Goal: Information Seeking & Learning: Learn about a topic

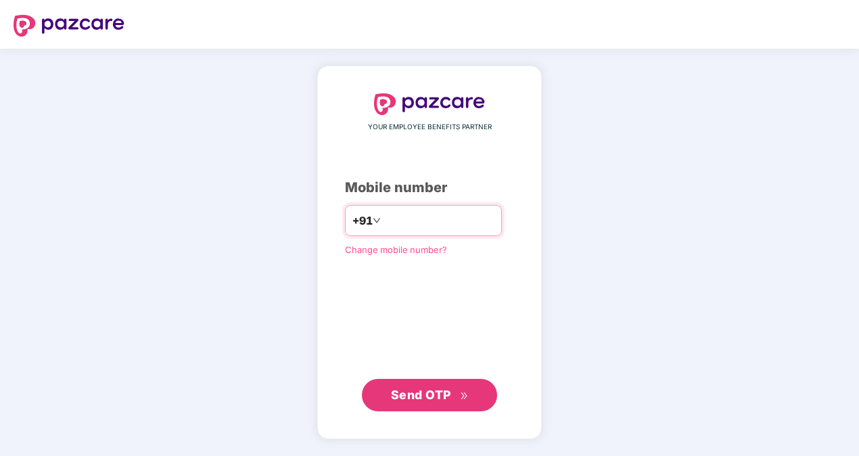
click at [407, 212] on input "number" at bounding box center [439, 221] width 111 height 22
click at [384, 216] on input "**********" at bounding box center [439, 221] width 111 height 22
type input "**********"
click at [401, 388] on span "Send OTP" at bounding box center [421, 395] width 60 height 14
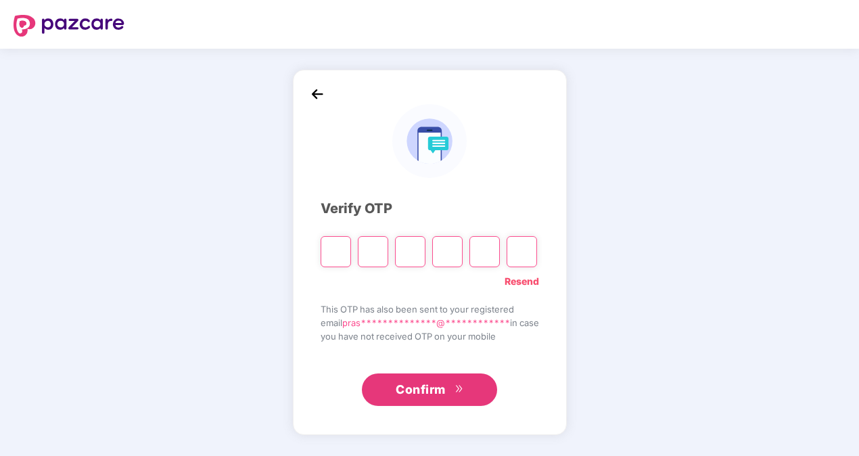
click at [329, 246] on input "Please enter verification code. Digit 1" at bounding box center [336, 251] width 30 height 31
type input "*"
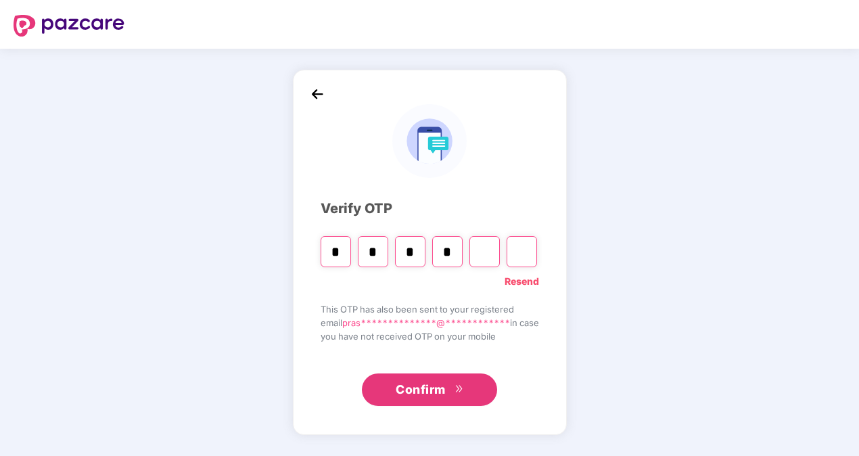
type input "*"
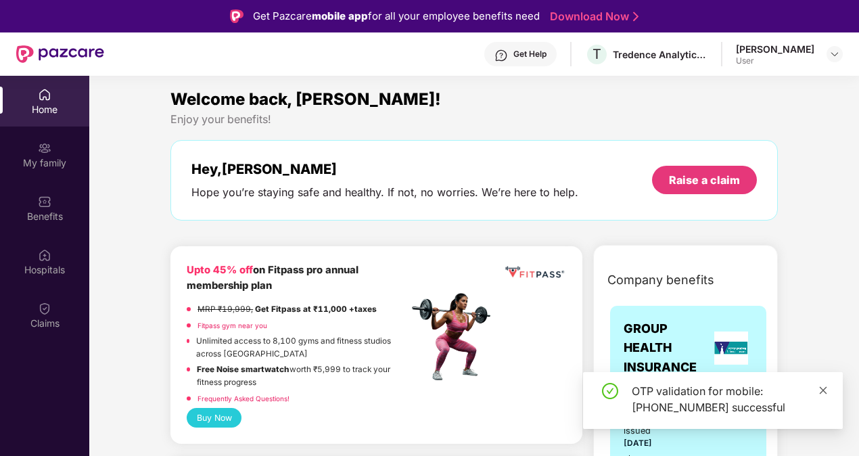
click at [824, 384] on span at bounding box center [823, 390] width 9 height 12
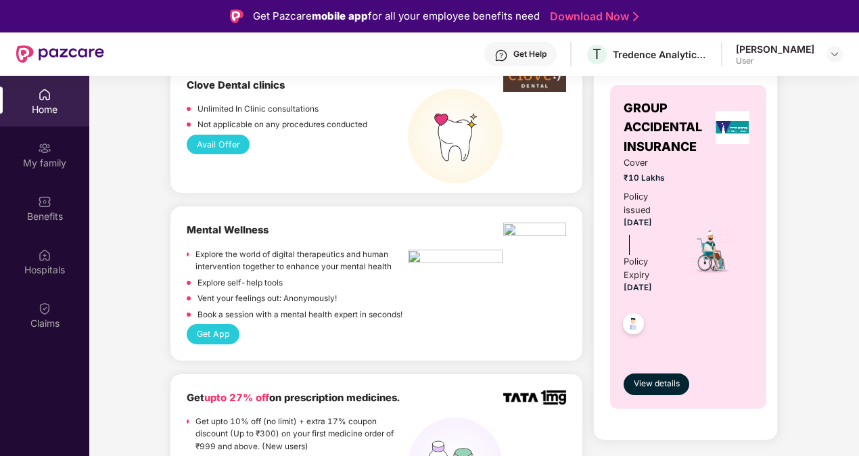
scroll to position [1082, 0]
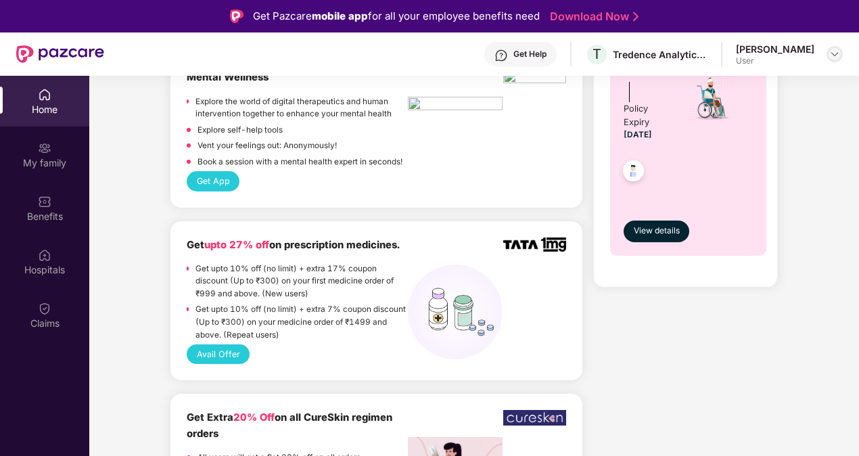
click at [830, 54] on img at bounding box center [834, 54] width 11 height 11
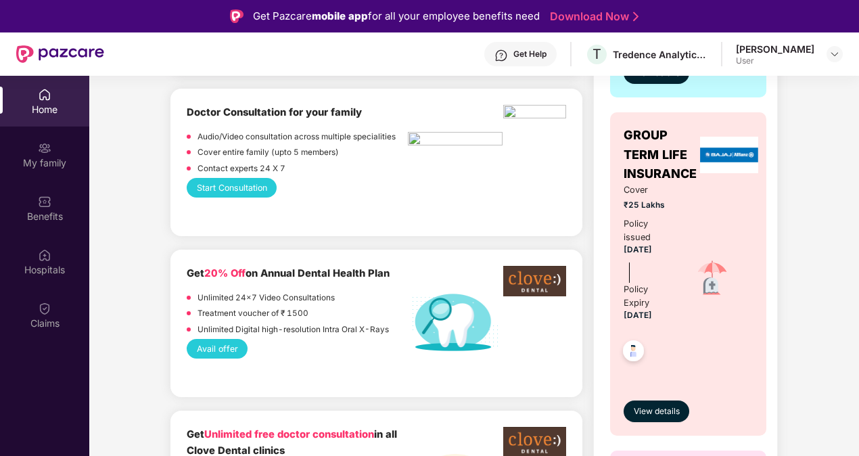
scroll to position [271, 0]
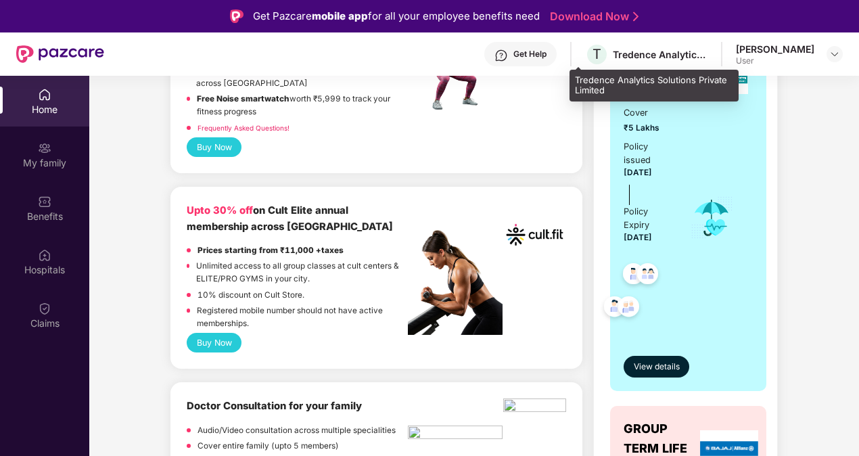
click at [637, 54] on div "Tredence Analytics Solutions Private Limited" at bounding box center [660, 54] width 95 height 13
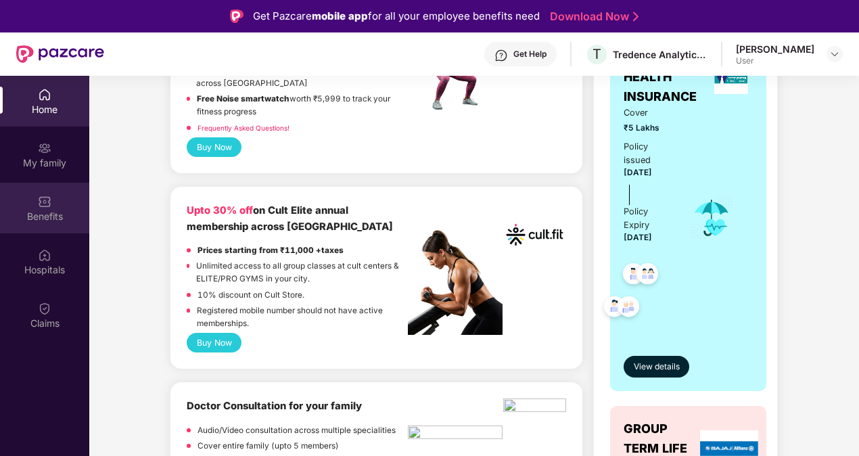
click at [47, 215] on div "Benefits" at bounding box center [44, 217] width 89 height 14
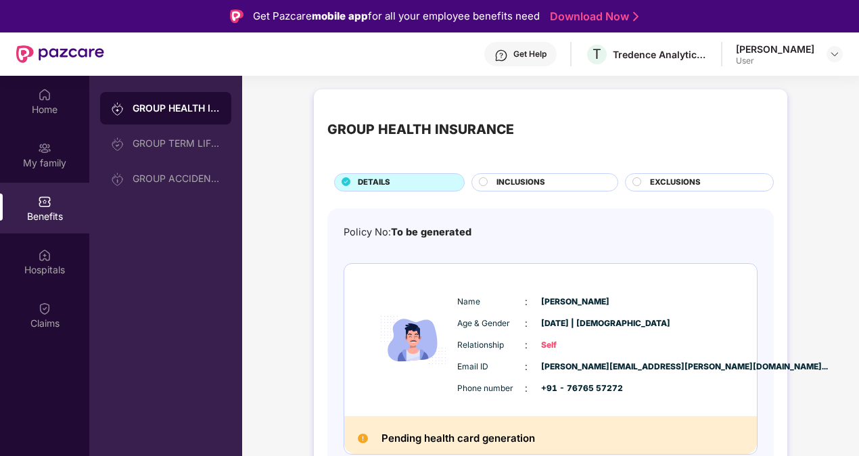
click at [534, 181] on span "INCLUSIONS" at bounding box center [521, 183] width 49 height 12
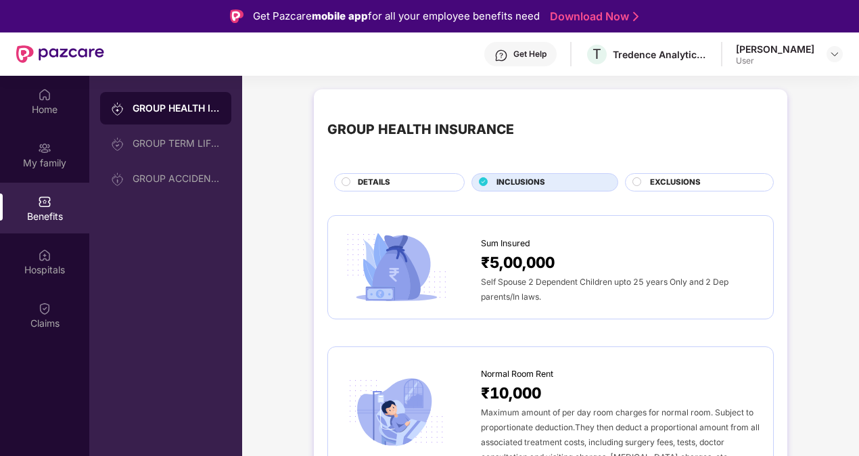
click at [663, 181] on span "EXCLUSIONS" at bounding box center [675, 183] width 51 height 12
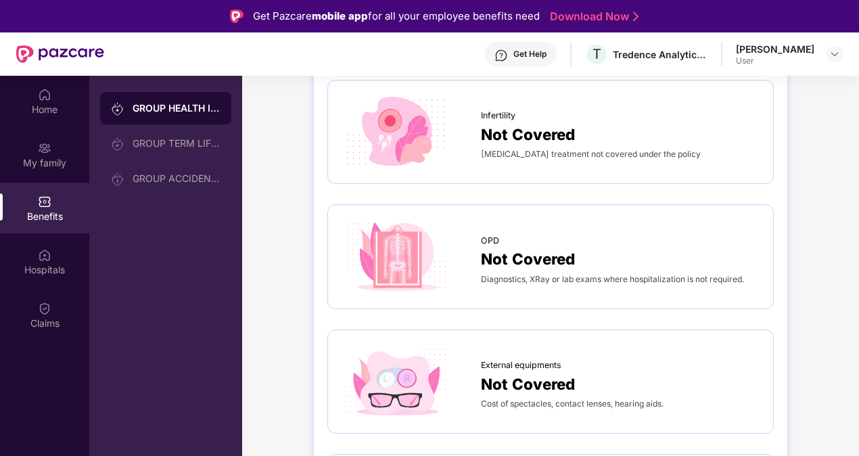
scroll to position [406, 0]
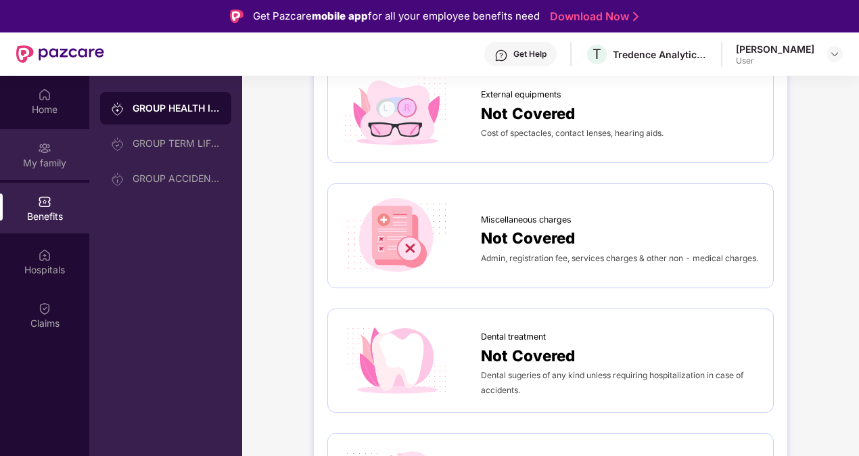
click at [47, 154] on img at bounding box center [45, 148] width 14 height 14
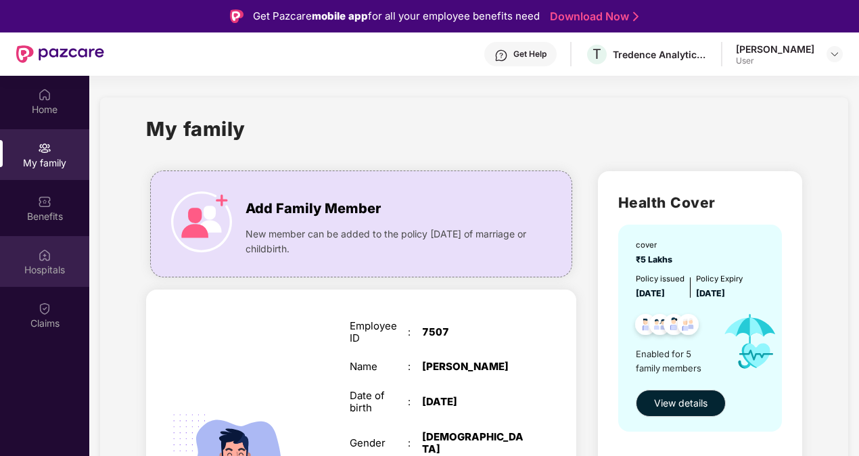
click at [32, 261] on div "Hospitals" at bounding box center [44, 261] width 89 height 51
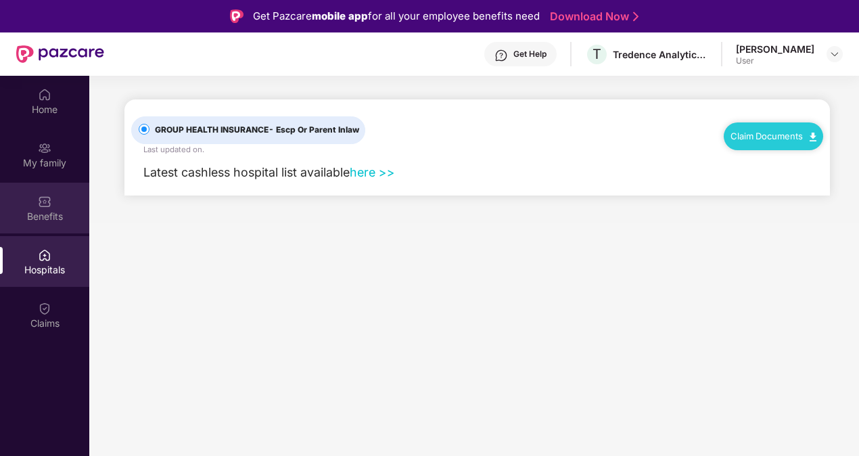
click at [35, 217] on div "Benefits" at bounding box center [44, 217] width 89 height 14
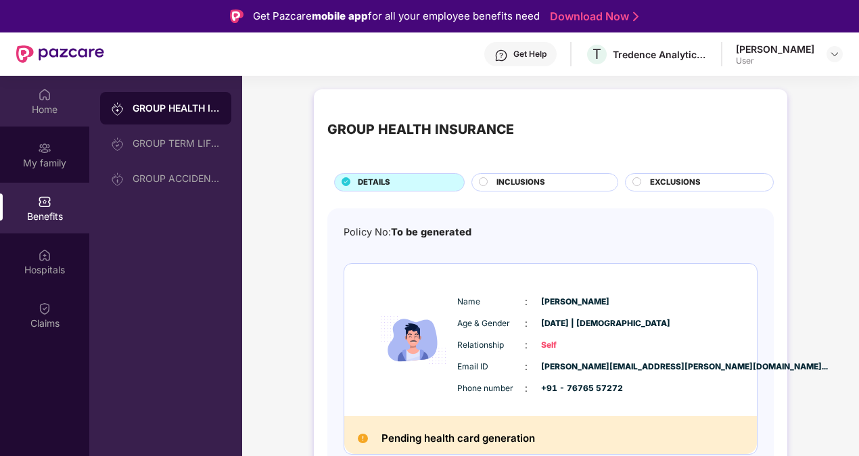
click at [46, 100] on img at bounding box center [45, 95] width 14 height 14
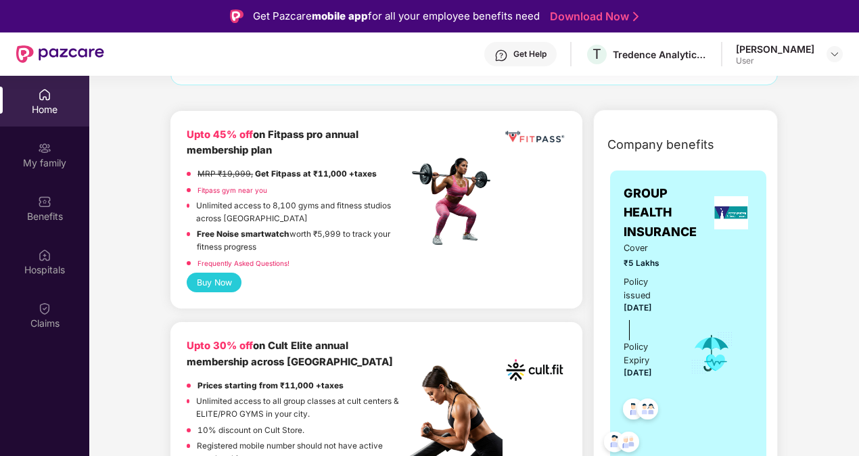
scroll to position [271, 0]
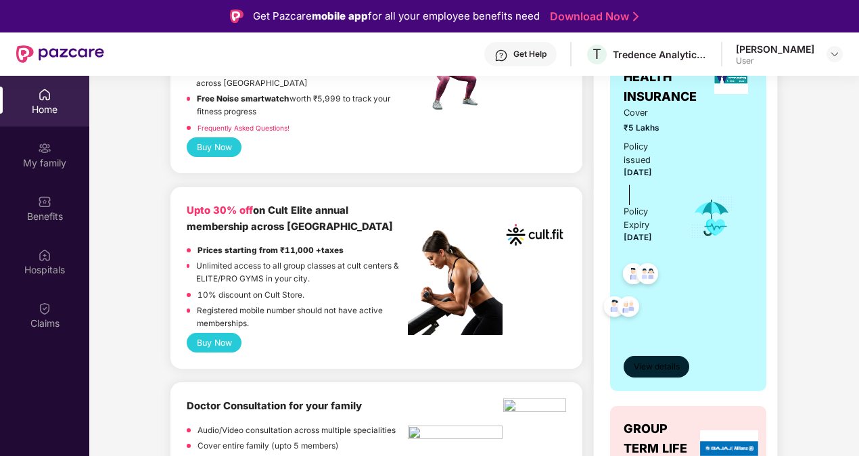
click at [676, 361] on span "View details" at bounding box center [657, 367] width 46 height 13
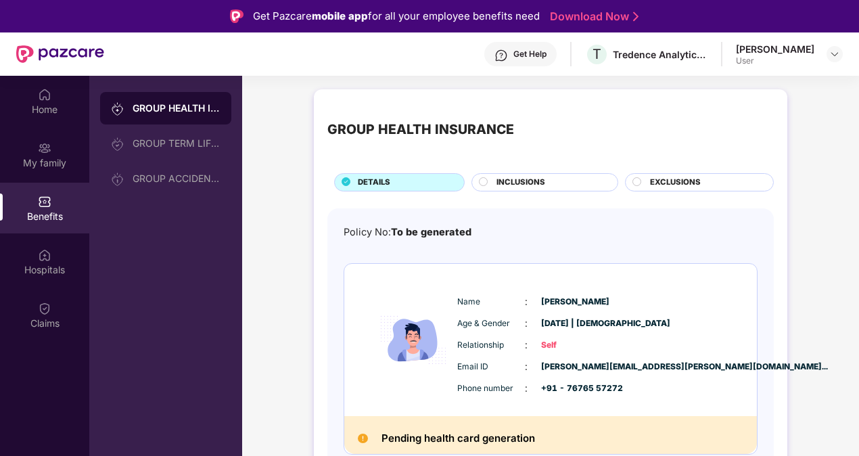
click at [518, 183] on span "INCLUSIONS" at bounding box center [521, 183] width 49 height 12
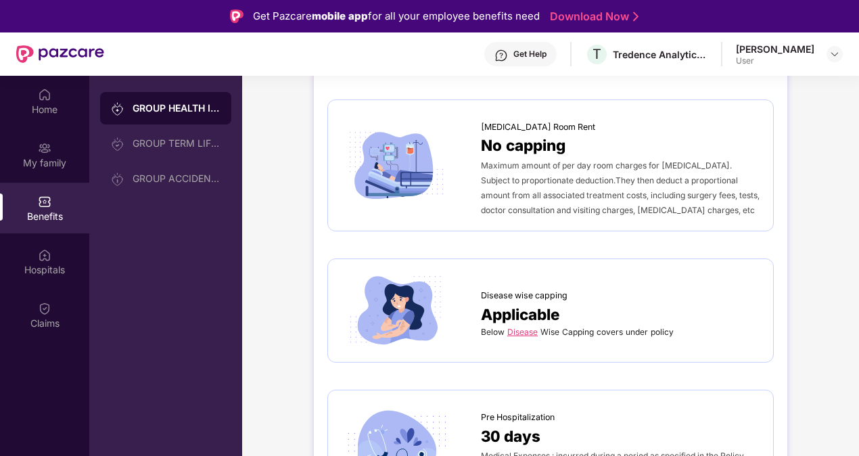
scroll to position [541, 0]
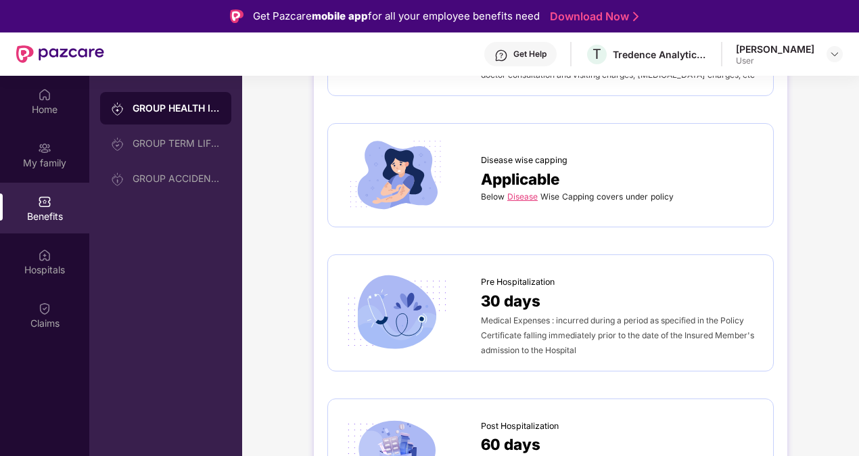
click at [532, 202] on div "Disease wise capping Applicable Below Disease Wise Capping covers under policy" at bounding box center [551, 175] width 418 height 76
click at [528, 198] on link "Disease" at bounding box center [522, 196] width 30 height 10
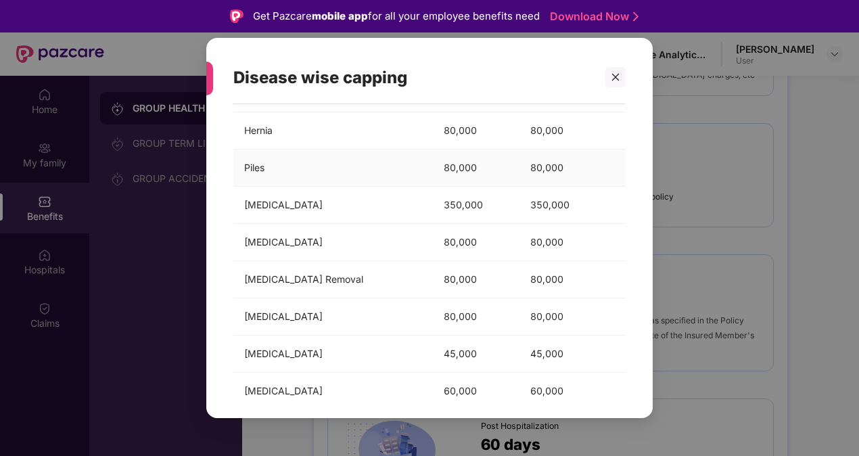
scroll to position [128, 0]
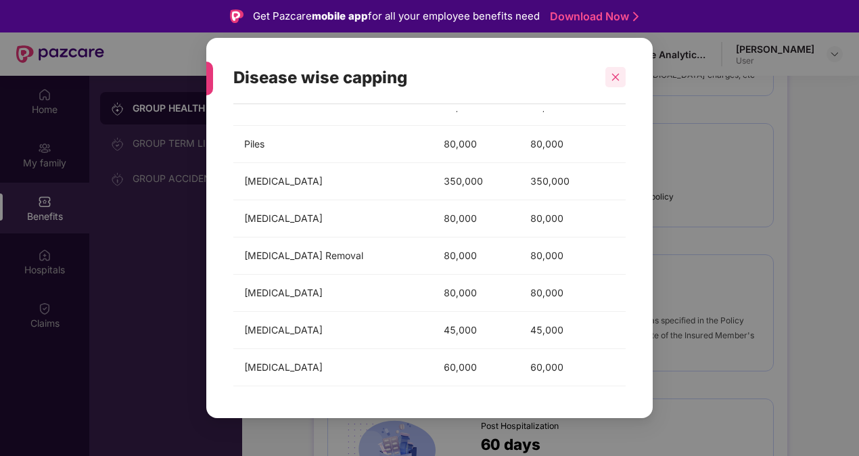
click at [620, 81] on icon "close" at bounding box center [615, 76] width 9 height 9
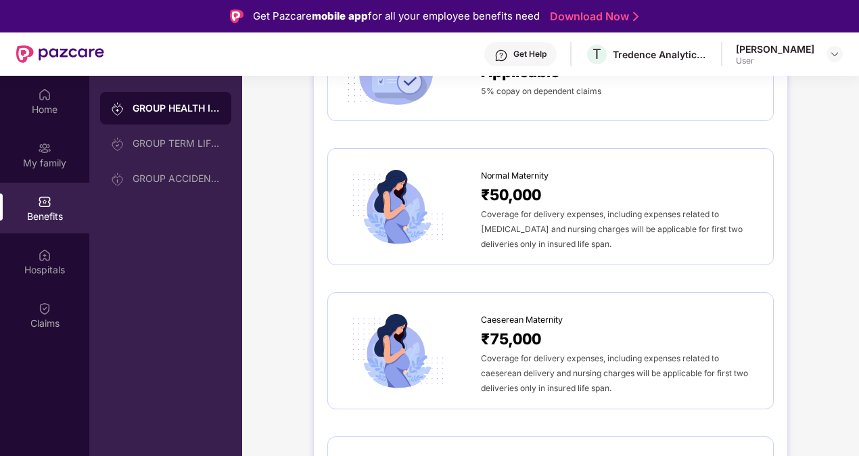
scroll to position [1353, 0]
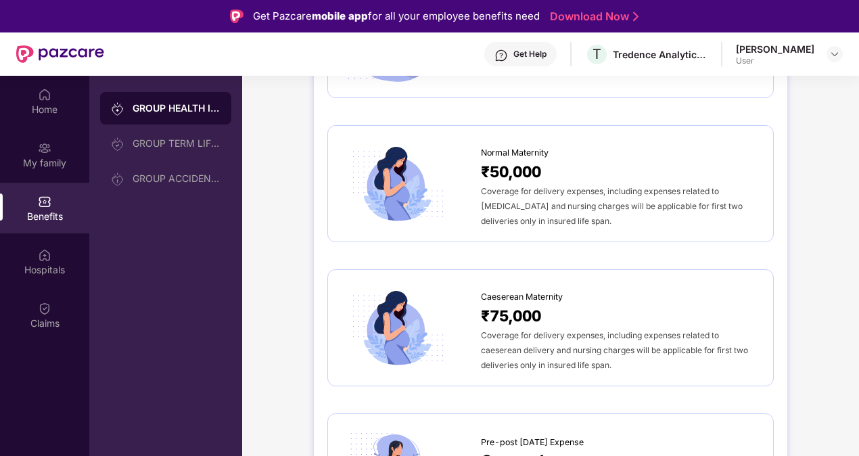
click at [516, 186] on span "Coverage for delivery expenses, including expenses related to [MEDICAL_DATA] an…" at bounding box center [612, 206] width 262 height 40
click at [514, 186] on span "Coverage for delivery expenses, including expenses related to [MEDICAL_DATA] an…" at bounding box center [612, 206] width 262 height 40
drag, startPoint x: 514, startPoint y: 183, endPoint x: 671, endPoint y: 162, distance: 158.3
click at [671, 162] on div "₹50,000" at bounding box center [620, 172] width 279 height 24
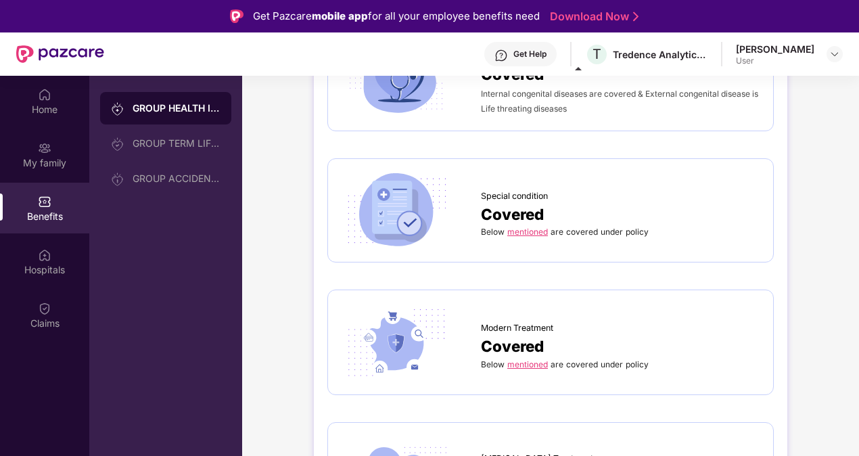
scroll to position [1894, 0]
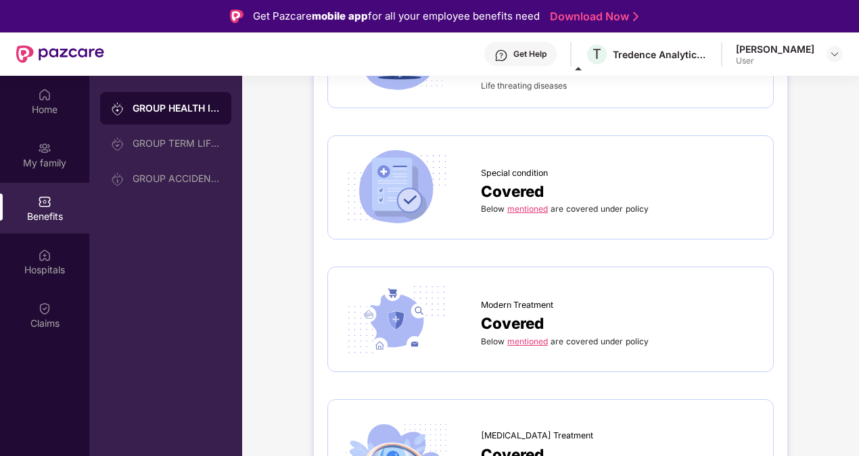
click at [532, 337] on link "mentioned" at bounding box center [527, 341] width 41 height 10
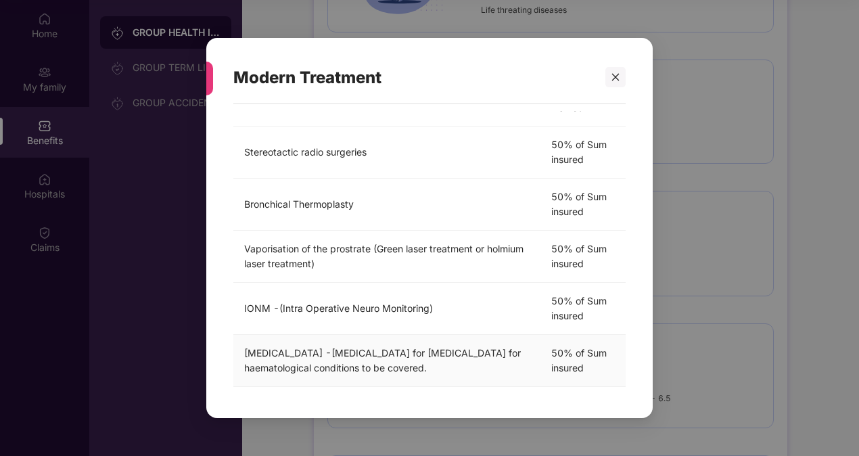
scroll to position [282, 0]
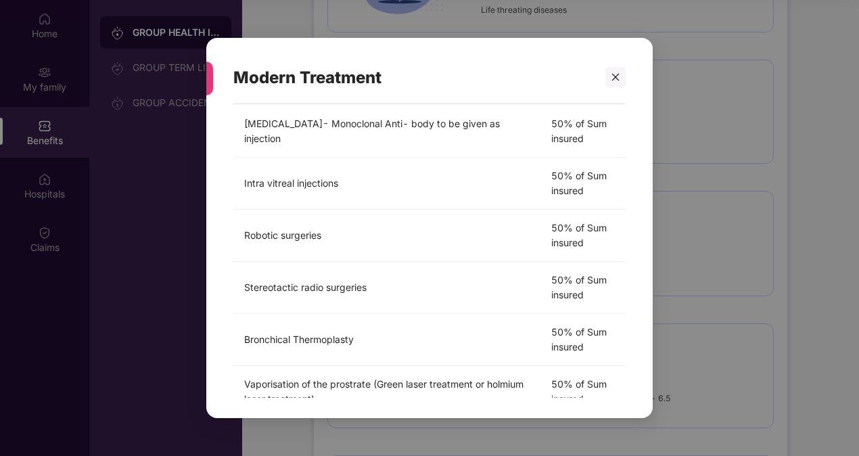
click at [602, 74] on div at bounding box center [609, 77] width 32 height 20
click at [618, 81] on icon "close" at bounding box center [615, 76] width 9 height 9
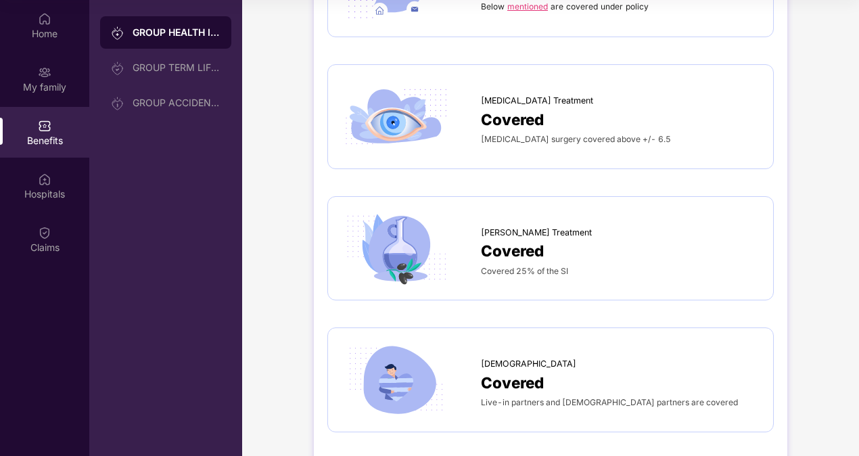
scroll to position [2165, 0]
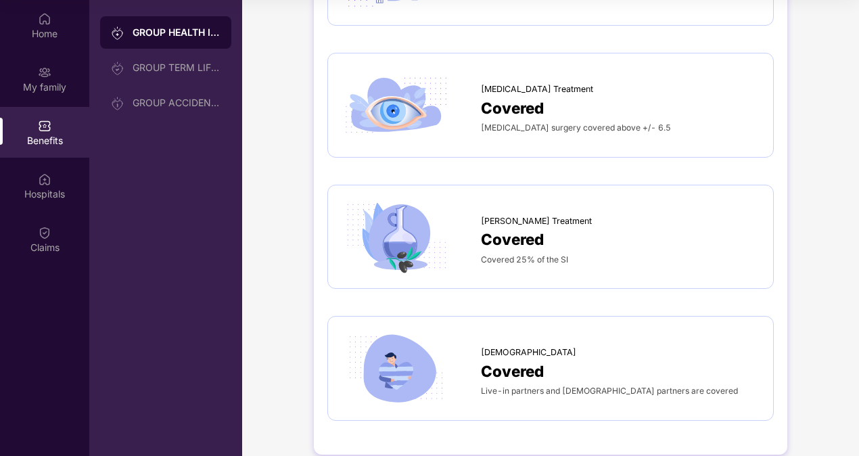
click at [481, 230] on span "Covered" at bounding box center [512, 239] width 63 height 24
click at [490, 229] on span "Covered" at bounding box center [512, 239] width 63 height 24
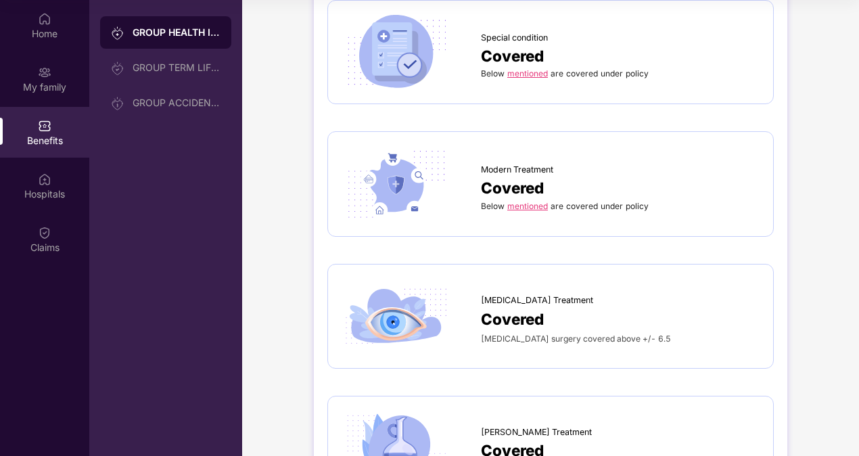
scroll to position [1905, 0]
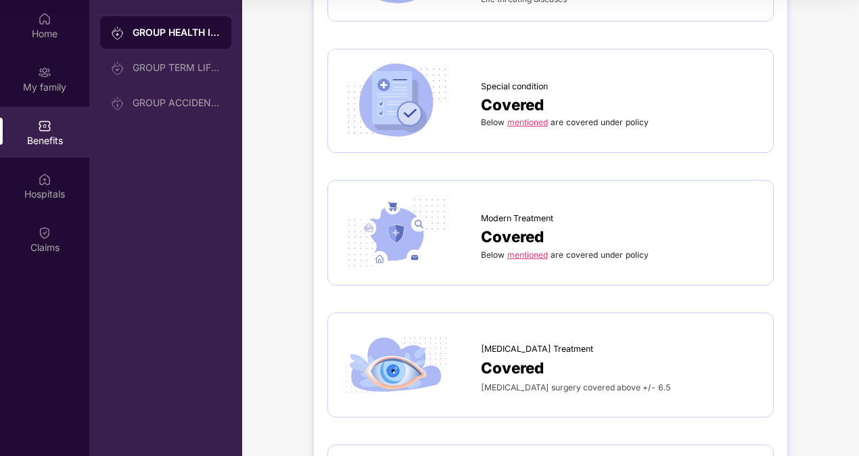
click at [521, 250] on link "mentioned" at bounding box center [527, 255] width 41 height 10
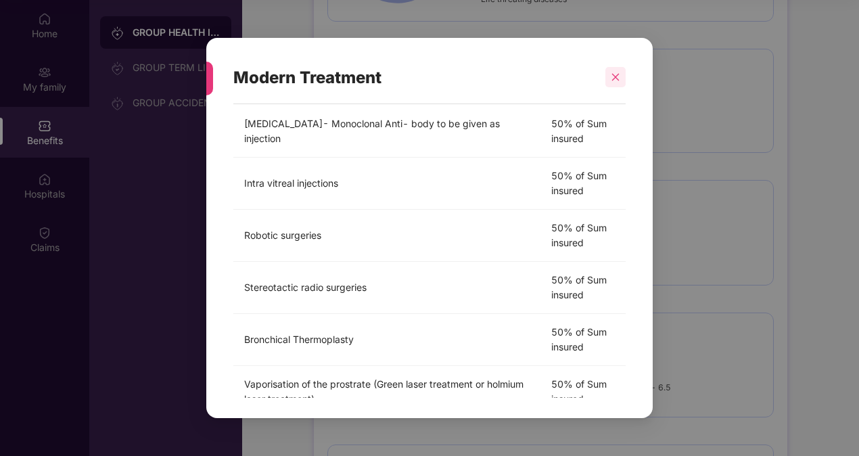
click at [618, 70] on div at bounding box center [615, 77] width 20 height 20
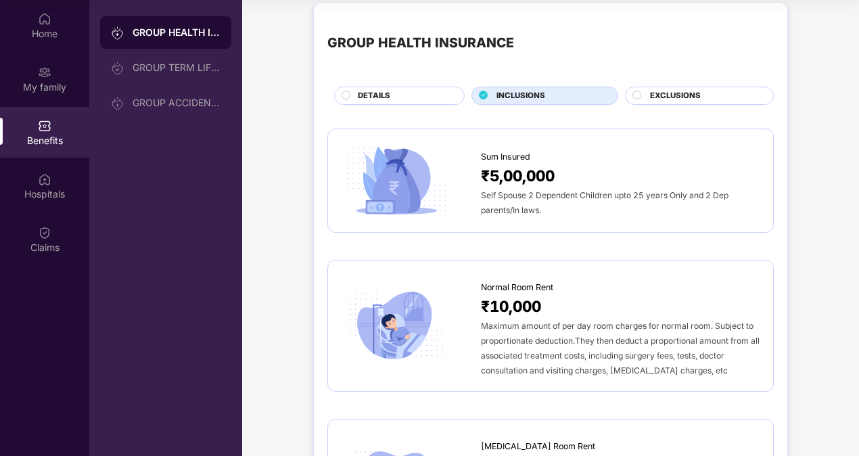
scroll to position [0, 0]
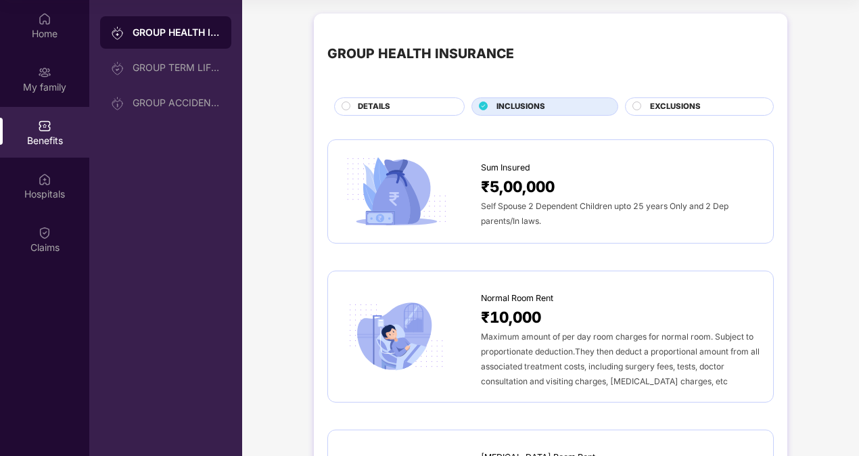
drag, startPoint x: 341, startPoint y: 111, endPoint x: 329, endPoint y: 111, distance: 12.2
click at [329, 111] on div "DETAILS" at bounding box center [395, 106] width 137 height 18
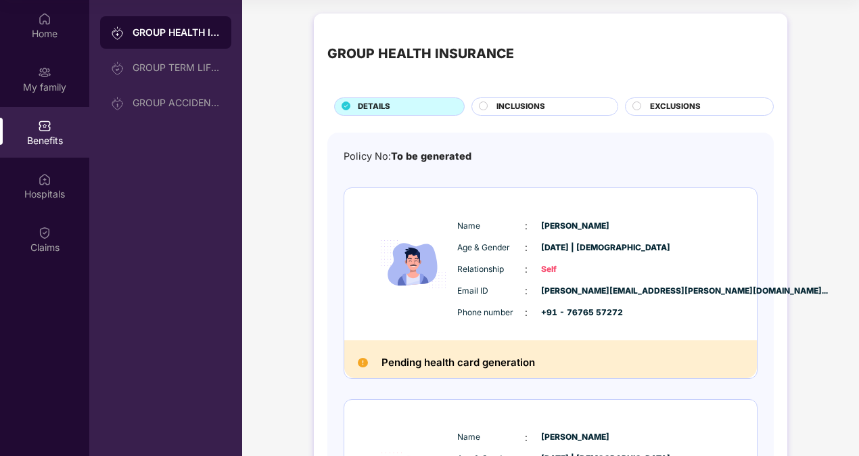
click at [568, 97] on div "INCLUSIONS" at bounding box center [545, 106] width 147 height 18
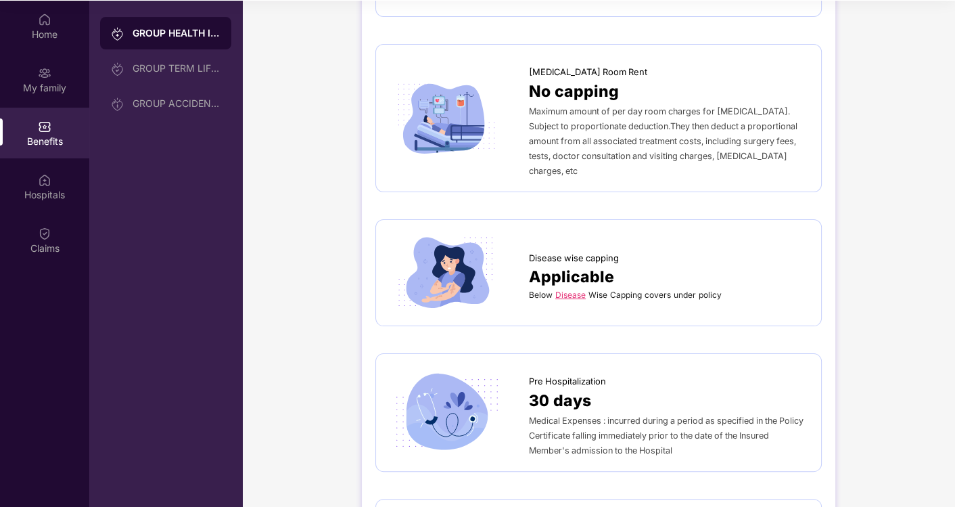
scroll to position [436, 0]
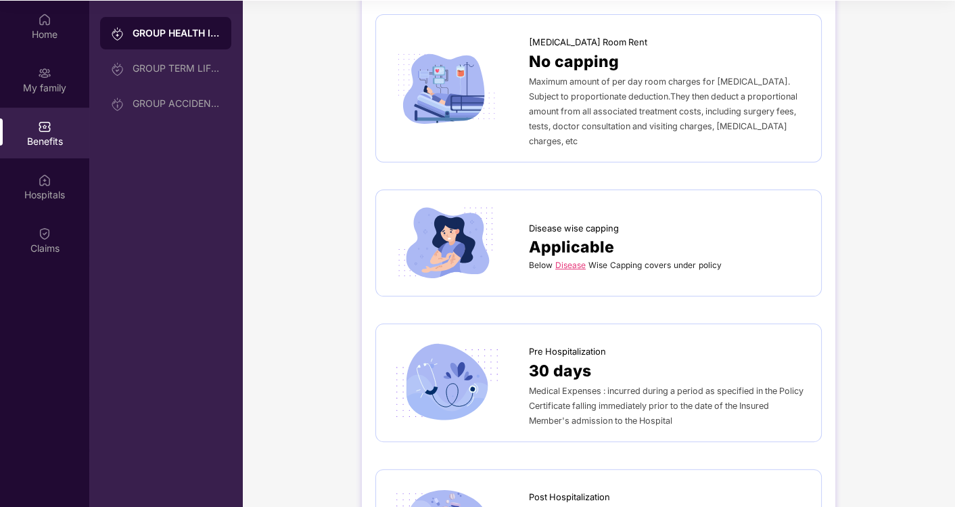
click at [564, 260] on link "Disease" at bounding box center [570, 265] width 30 height 10
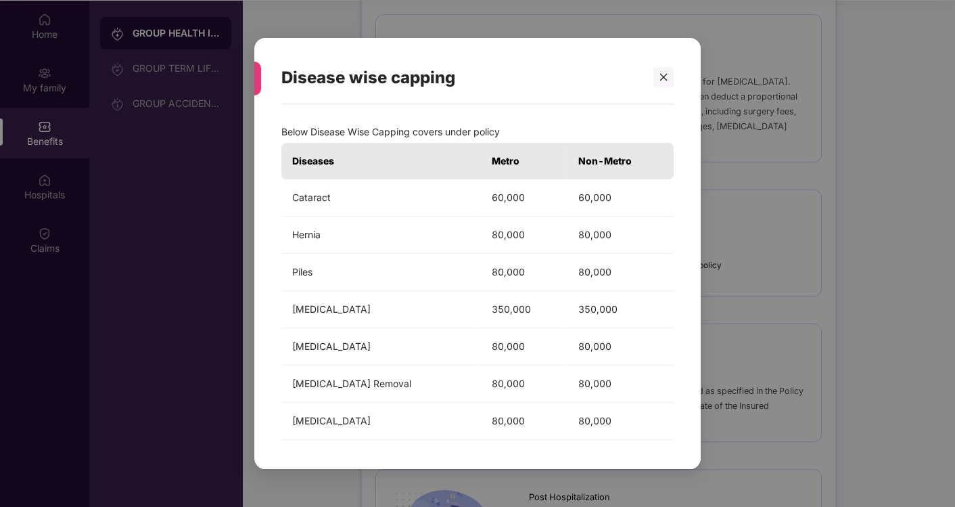
click at [664, 64] on div "Disease wise capping" at bounding box center [477, 77] width 392 height 53
click at [661, 83] on div at bounding box center [664, 77] width 20 height 20
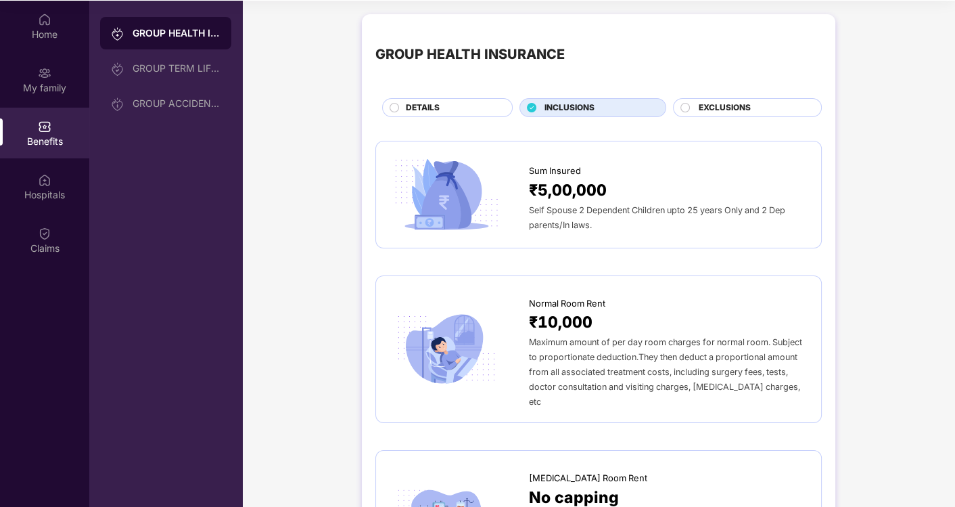
scroll to position [0, 0]
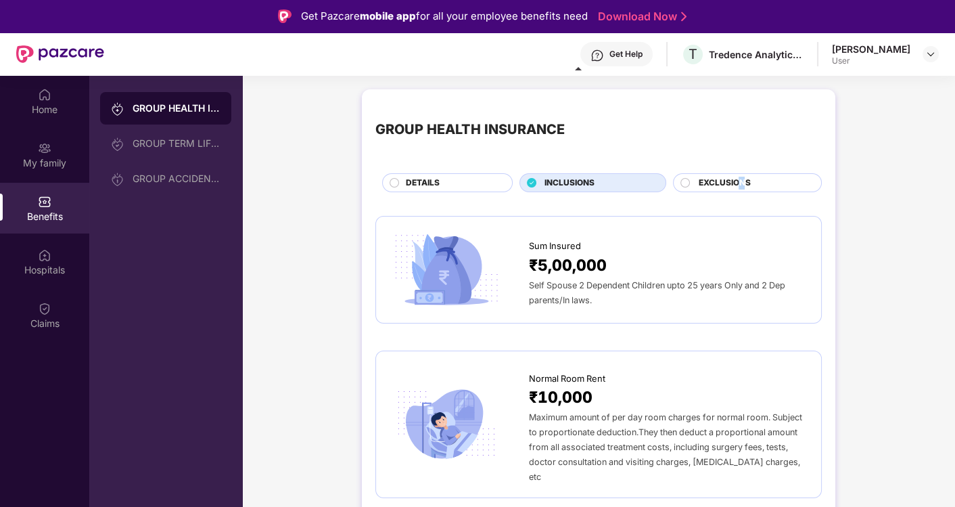
click at [740, 177] on span "EXCLUSIONS" at bounding box center [724, 183] width 52 height 13
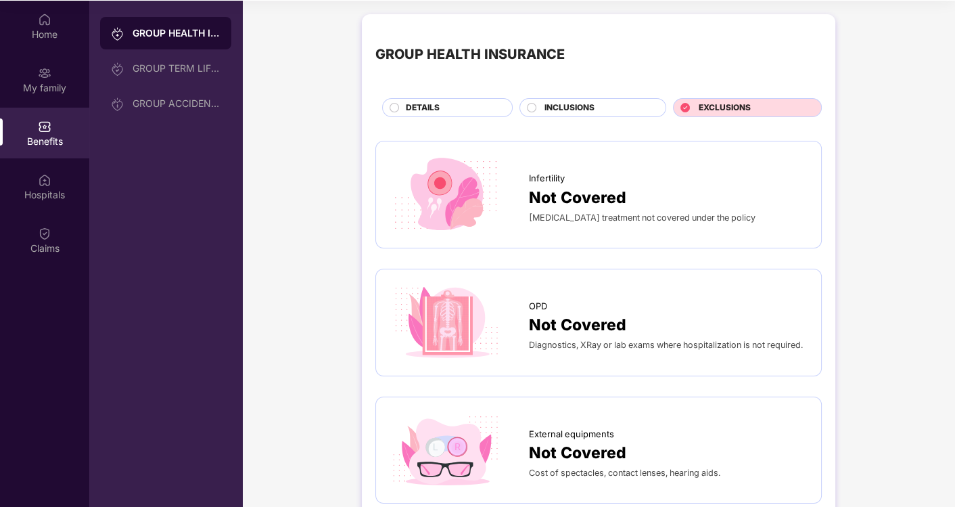
click at [585, 101] on span "INCLUSIONS" at bounding box center [570, 107] width 50 height 13
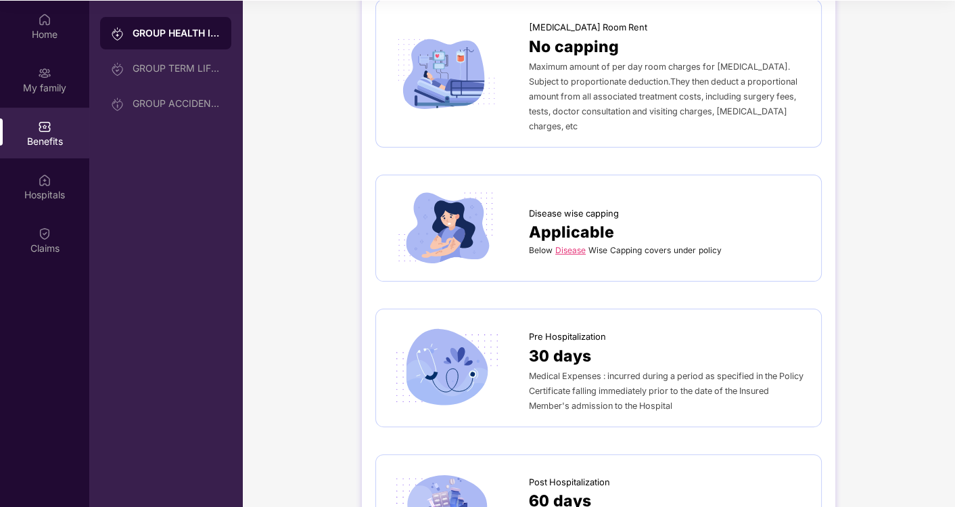
scroll to position [300, 0]
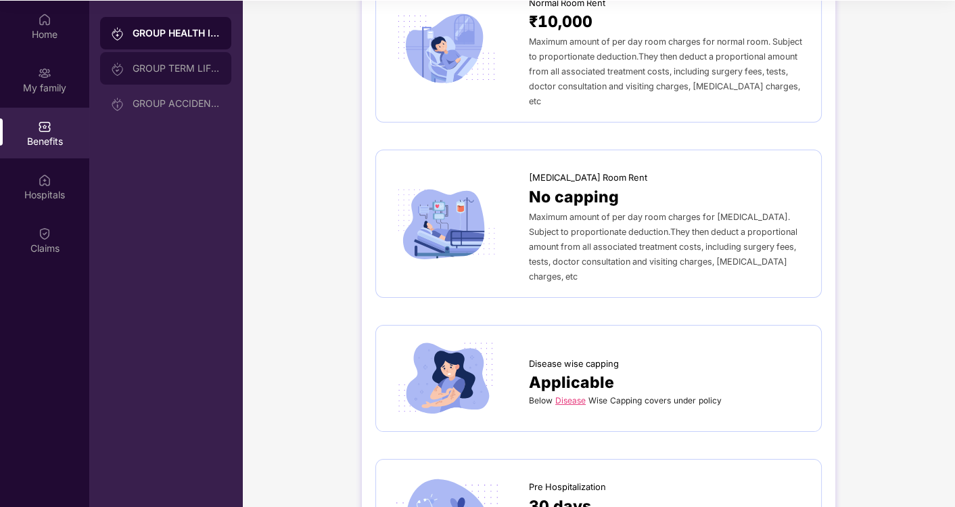
click at [148, 62] on div "GROUP TERM LIFE INSURANCE" at bounding box center [165, 68] width 131 height 32
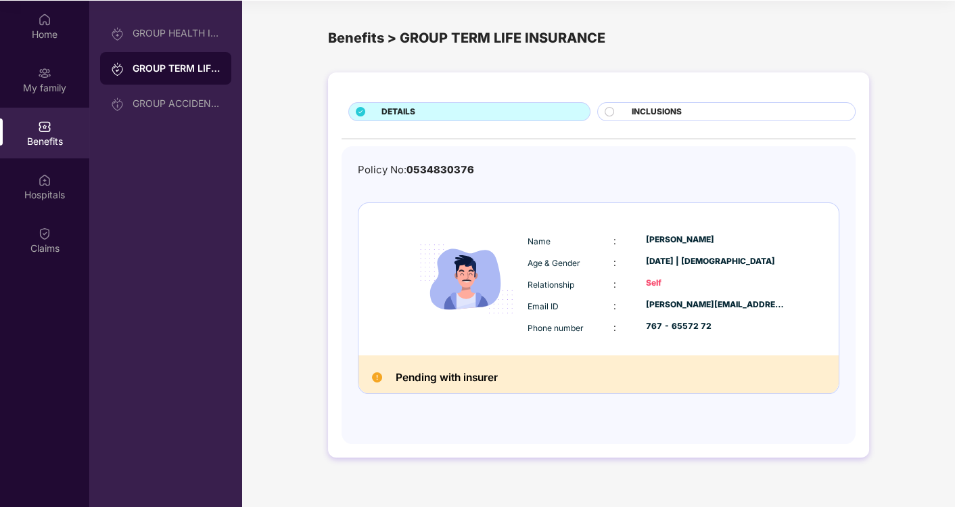
drag, startPoint x: 752, startPoint y: 112, endPoint x: 768, endPoint y: 122, distance: 19.1
click at [768, 122] on div "DETAILS INCLUSIONS Policy No: 0534830376 Name : [PERSON_NAME] Age & Gender : [D…" at bounding box center [598, 264] width 541 height 385
click at [626, 116] on div "INCLUSIONS" at bounding box center [726, 111] width 258 height 19
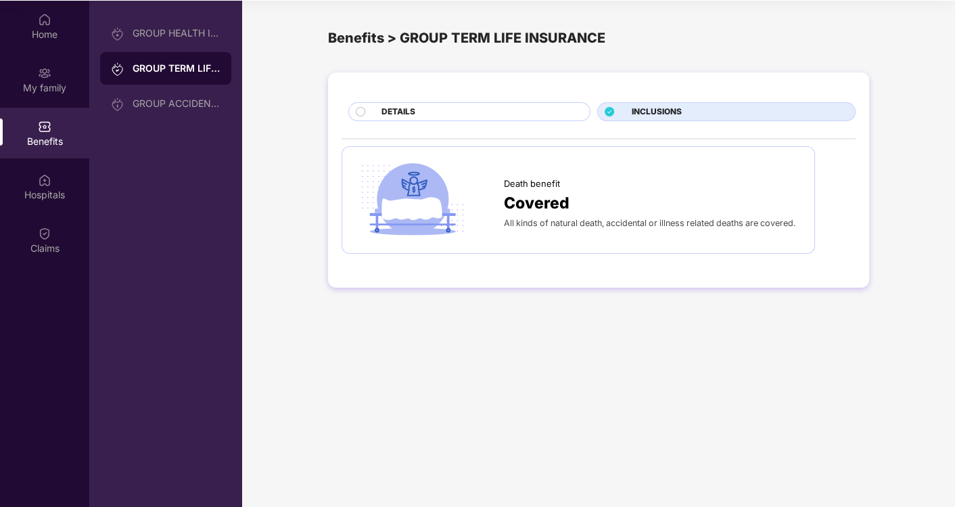
click at [539, 196] on span "Covered" at bounding box center [537, 203] width 66 height 24
click at [176, 98] on div "GROUP ACCIDENTAL INSURANCE" at bounding box center [177, 103] width 88 height 11
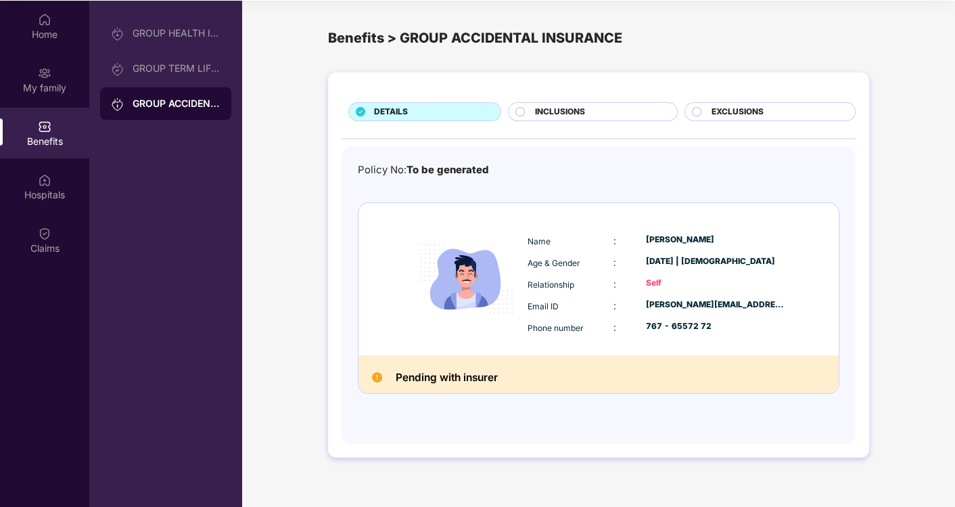
click at [593, 110] on div "INCLUSIONS" at bounding box center [598, 113] width 141 height 15
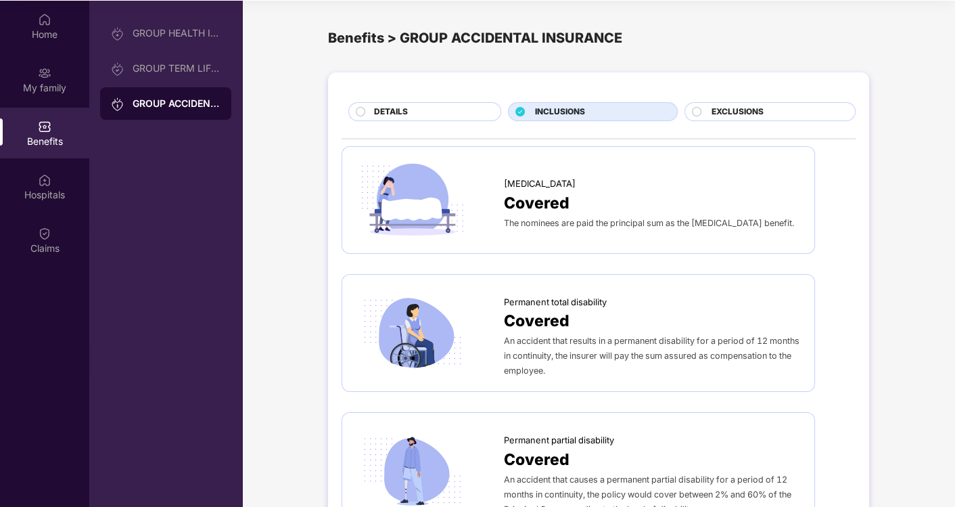
click at [712, 114] on span "EXCLUSIONS" at bounding box center [738, 112] width 52 height 13
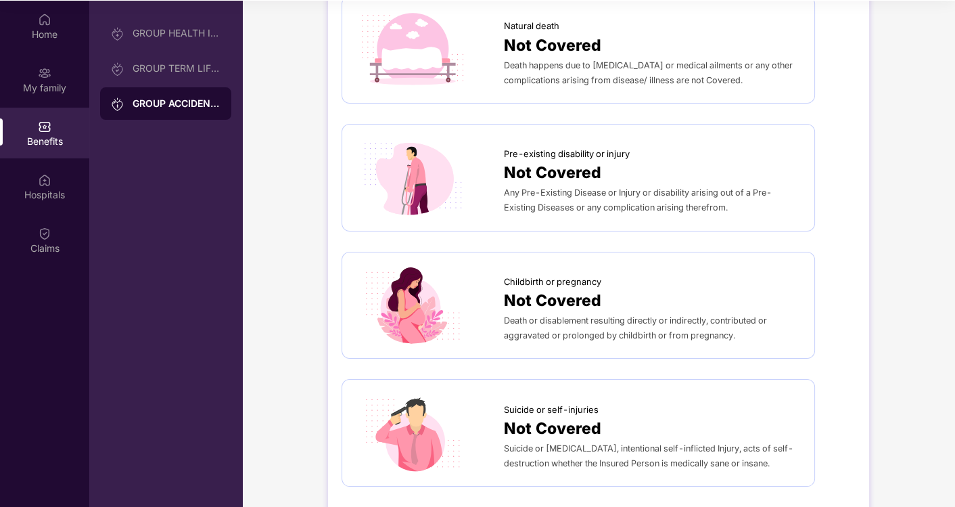
scroll to position [300, 0]
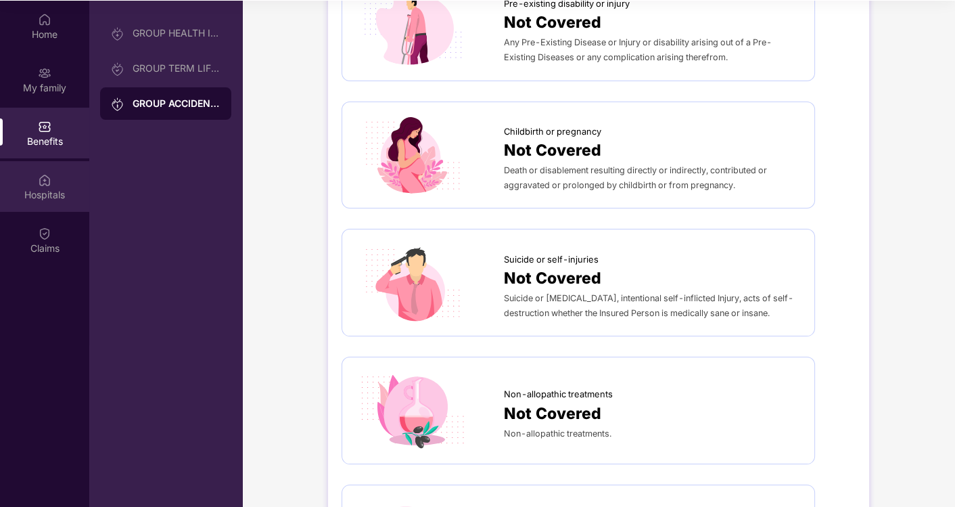
click at [66, 188] on div "Hospitals" at bounding box center [44, 195] width 89 height 14
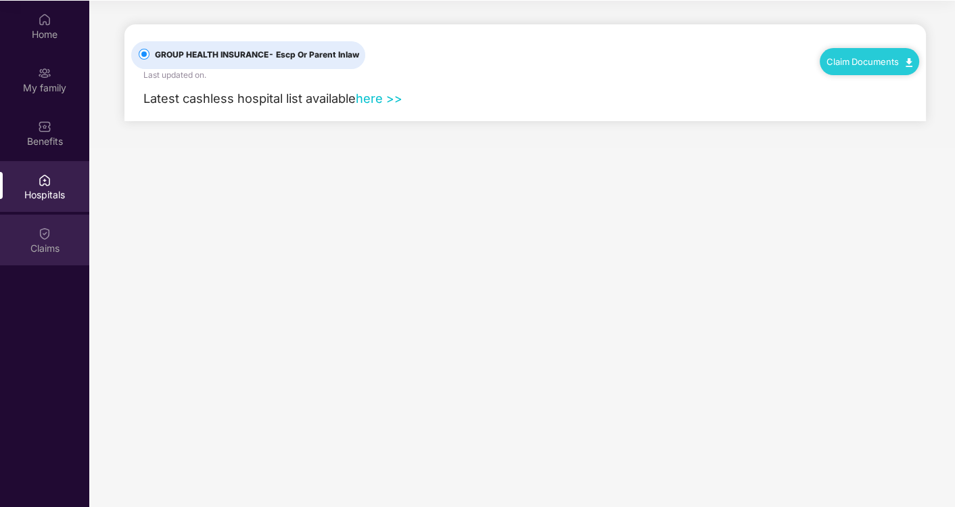
click at [55, 242] on div "Claims" at bounding box center [44, 249] width 89 height 14
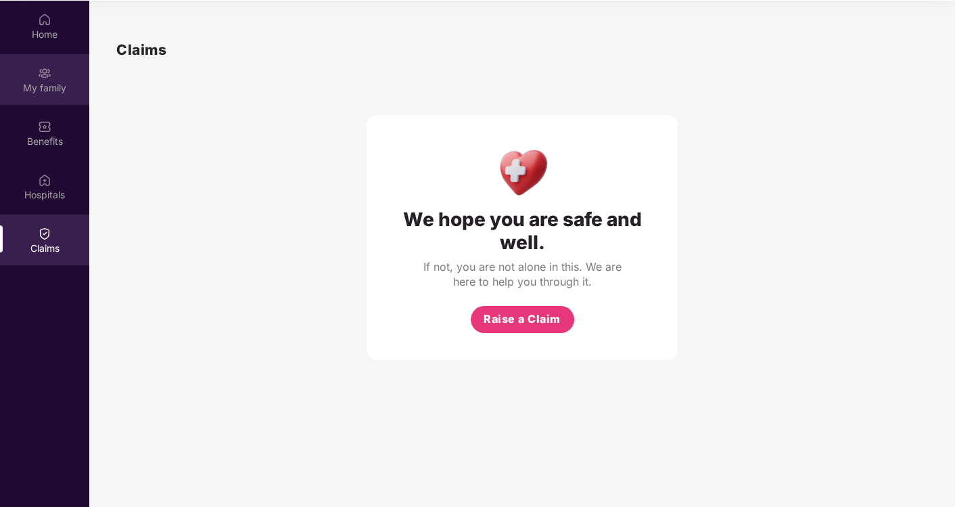
click at [69, 68] on div "My family" at bounding box center [44, 79] width 89 height 51
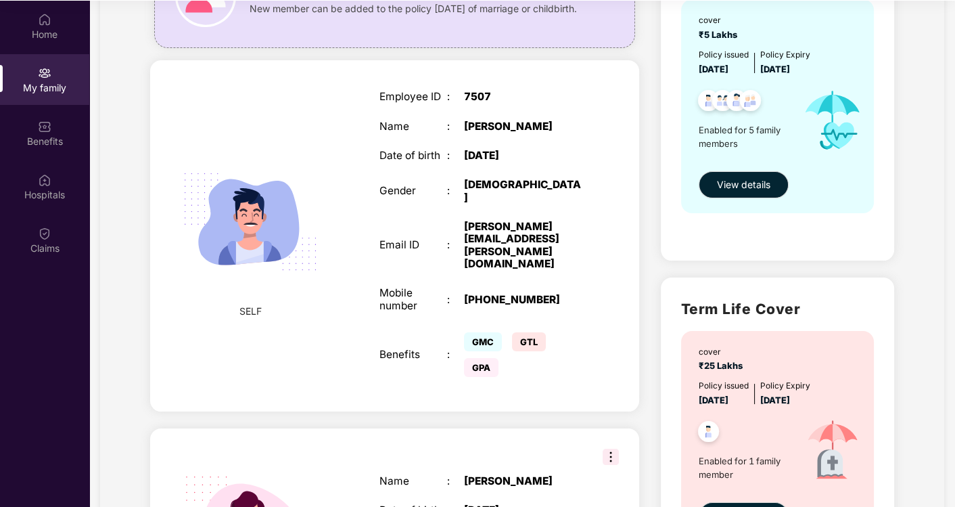
scroll to position [300, 0]
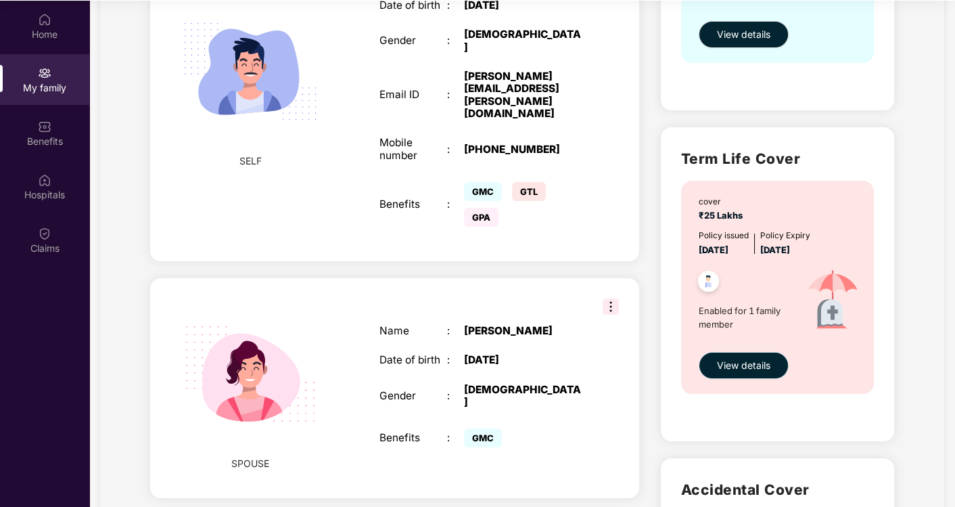
click at [757, 361] on span "View details" at bounding box center [743, 365] width 53 height 15
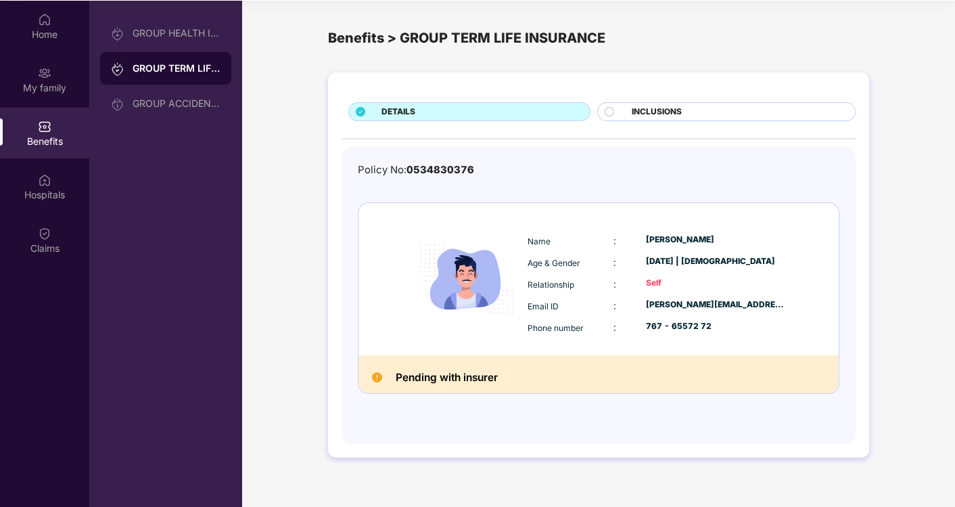
click at [665, 112] on span "INCLUSIONS" at bounding box center [657, 112] width 50 height 13
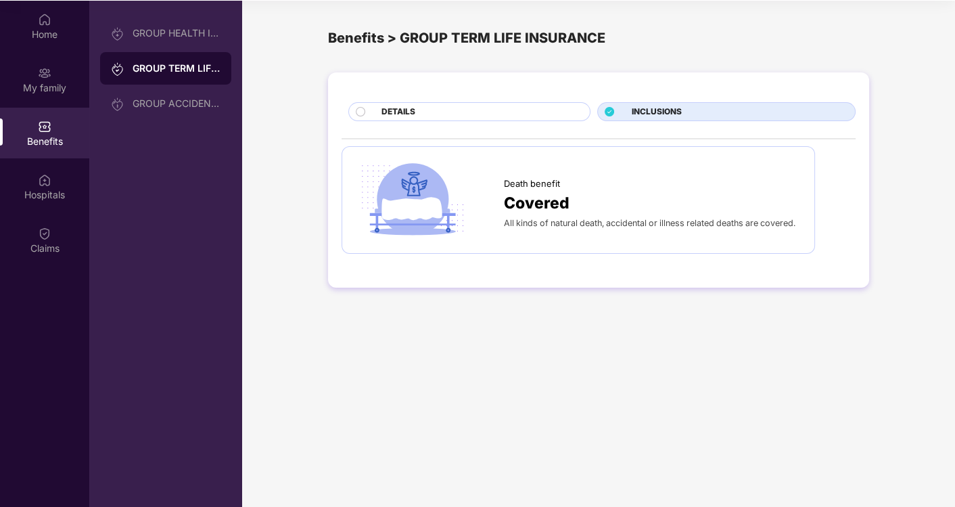
click at [545, 112] on div "DETAILS" at bounding box center [479, 113] width 208 height 15
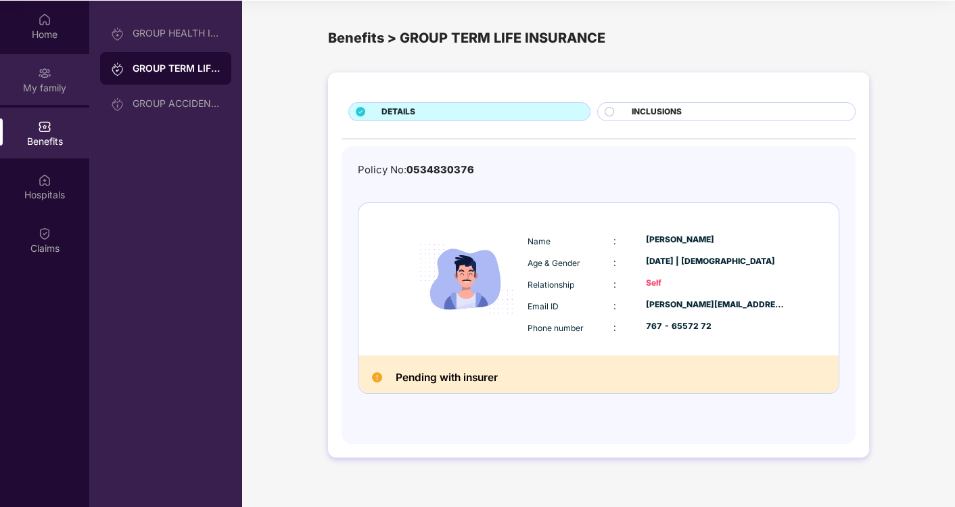
click at [9, 76] on div "My family" at bounding box center [44, 79] width 89 height 51
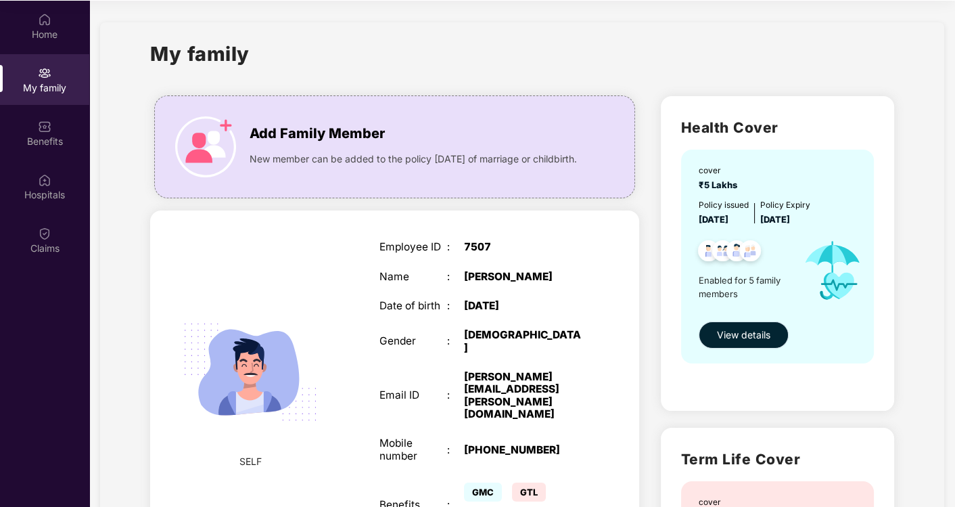
click at [705, 338] on button "View details" at bounding box center [744, 334] width 90 height 27
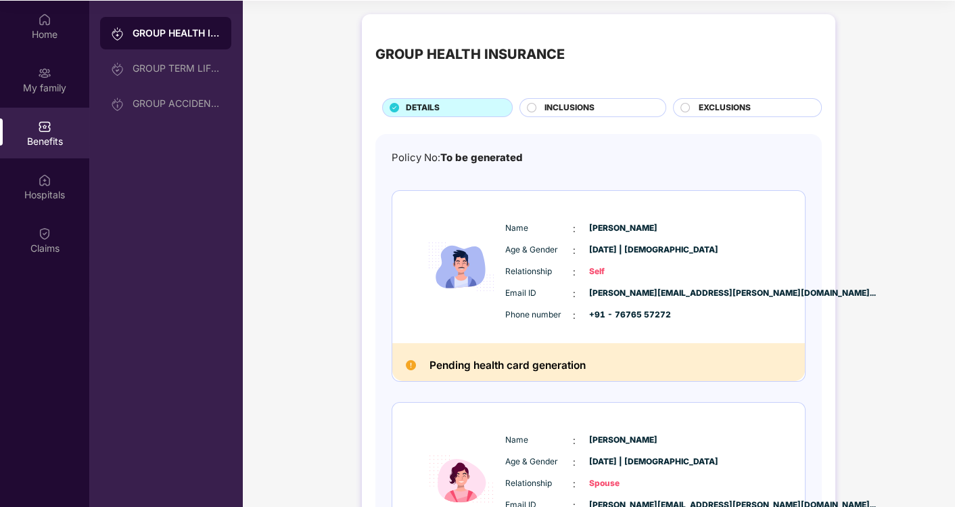
click at [697, 106] on div "EXCLUSIONS" at bounding box center [752, 108] width 123 height 15
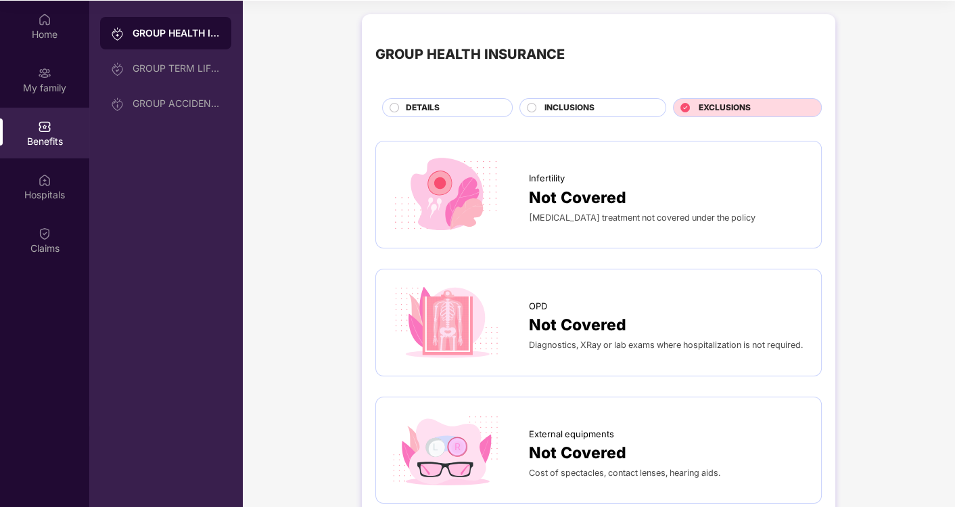
click at [522, 106] on div "INCLUSIONS" at bounding box center [593, 107] width 147 height 19
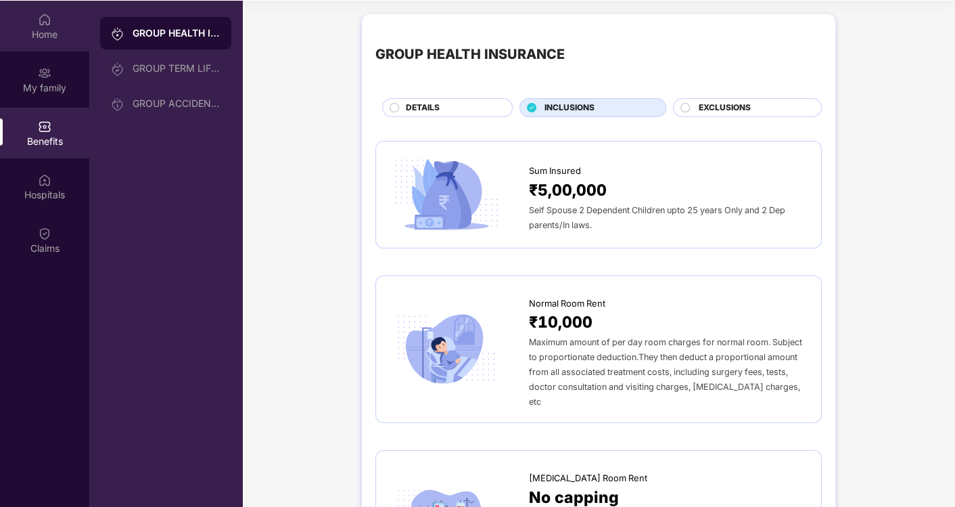
click at [33, 41] on div "Home" at bounding box center [44, 26] width 89 height 51
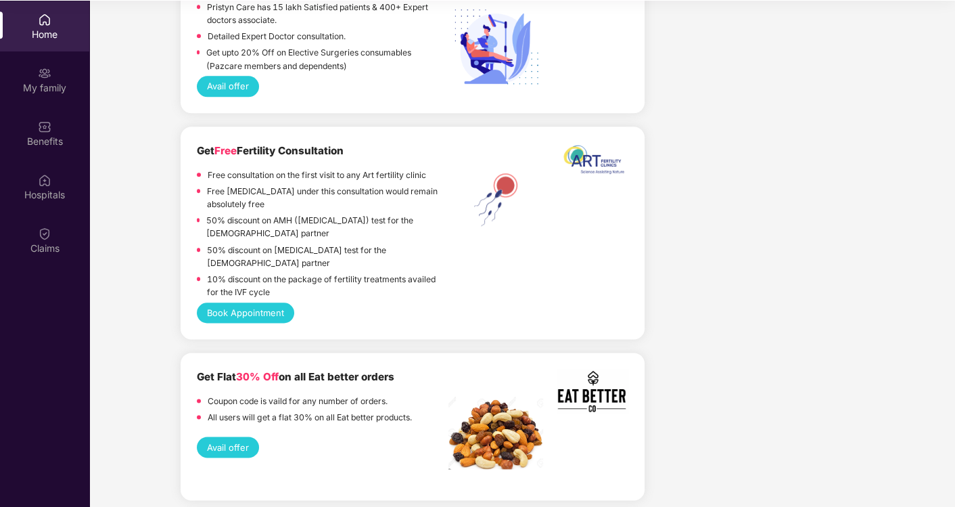
scroll to position [1954, 0]
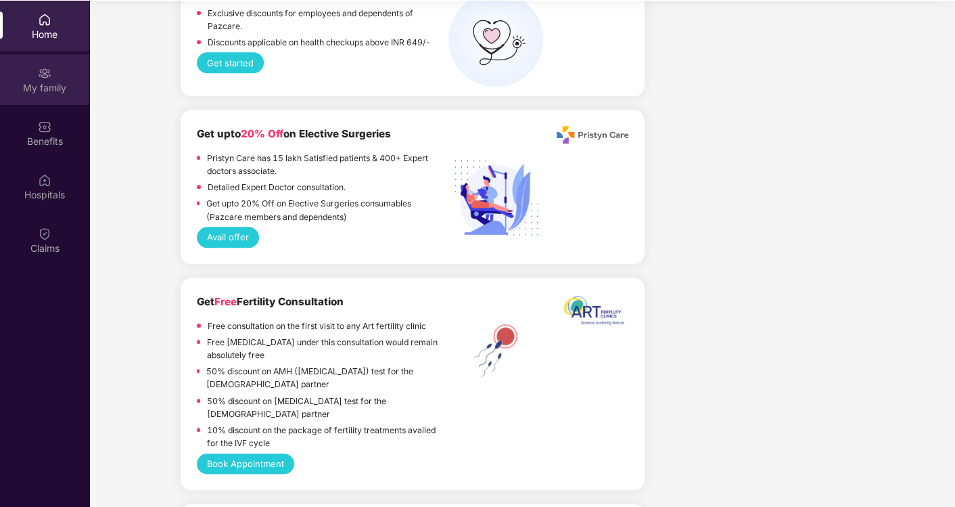
click at [47, 66] on img at bounding box center [45, 73] width 14 height 14
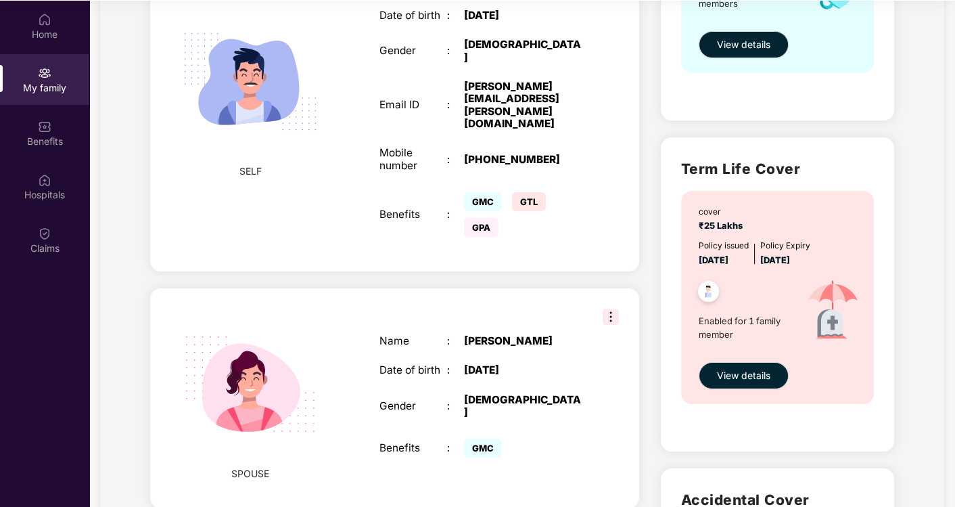
scroll to position [300, 0]
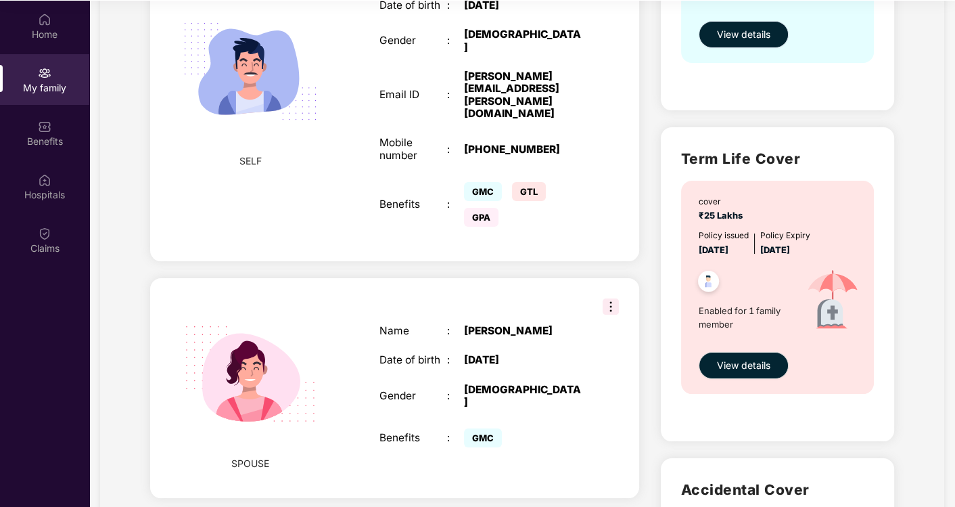
click at [709, 31] on button "View details" at bounding box center [744, 34] width 90 height 27
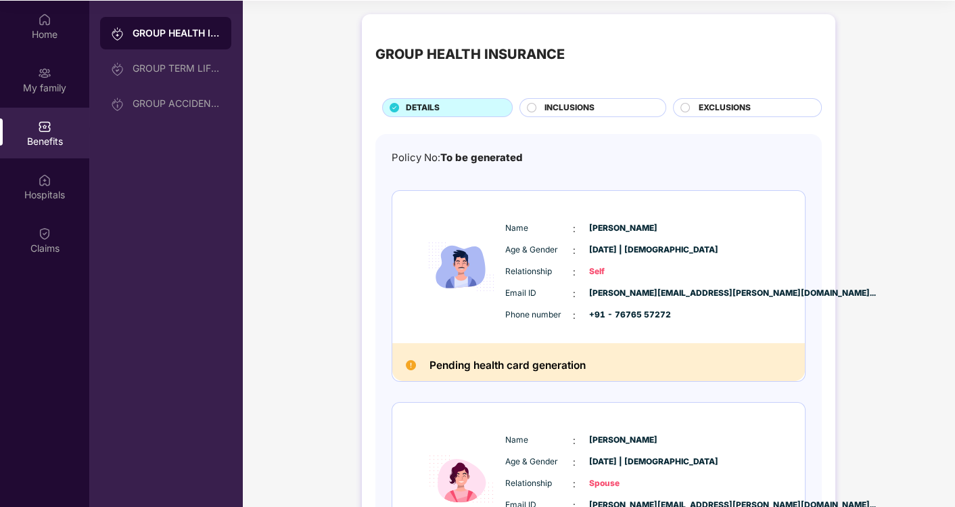
click at [634, 116] on div "INCLUSIONS" at bounding box center [593, 107] width 147 height 19
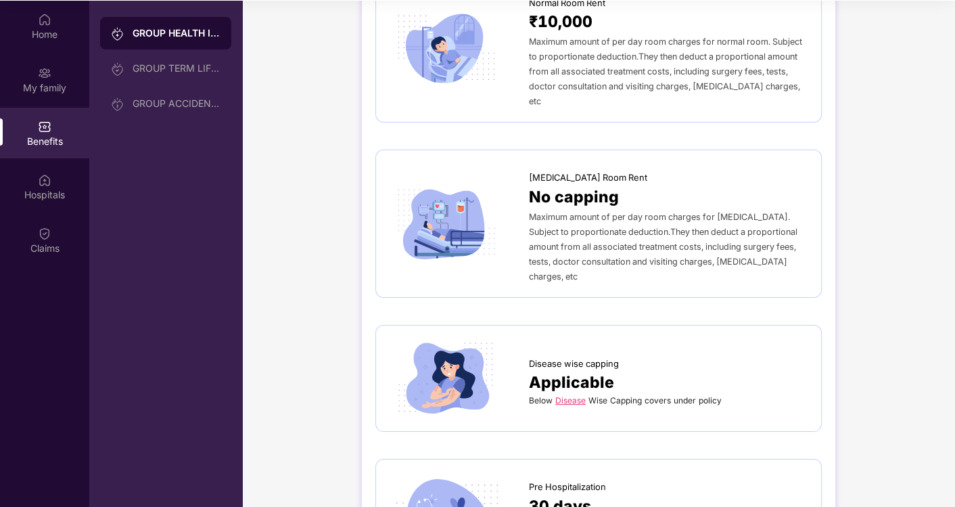
scroll to position [451, 0]
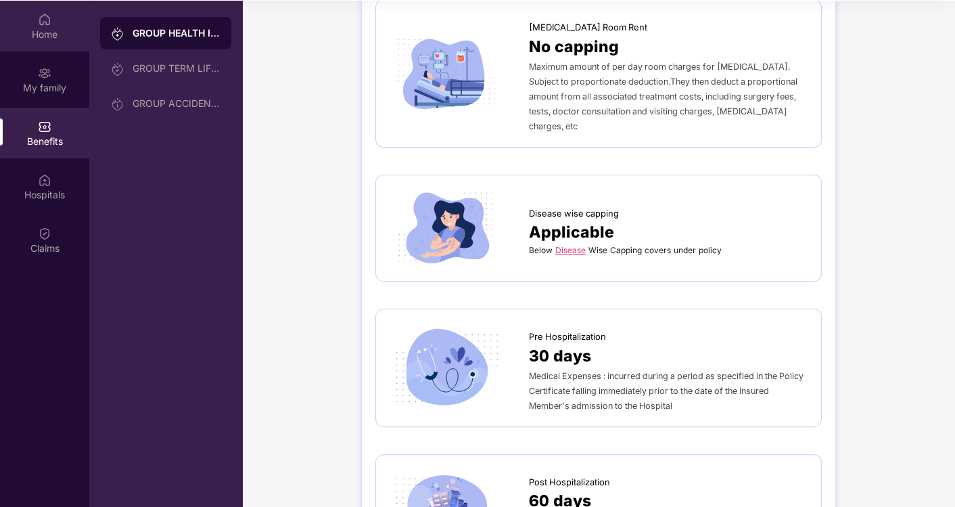
click at [39, 24] on img at bounding box center [45, 20] width 14 height 14
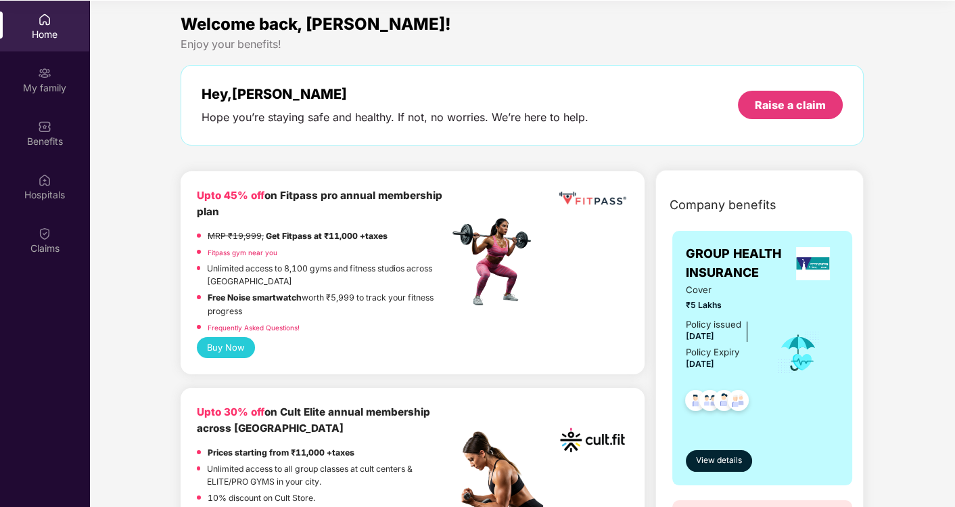
click at [39, 24] on img at bounding box center [45, 20] width 14 height 14
click at [58, 64] on div "My family" at bounding box center [44, 79] width 89 height 51
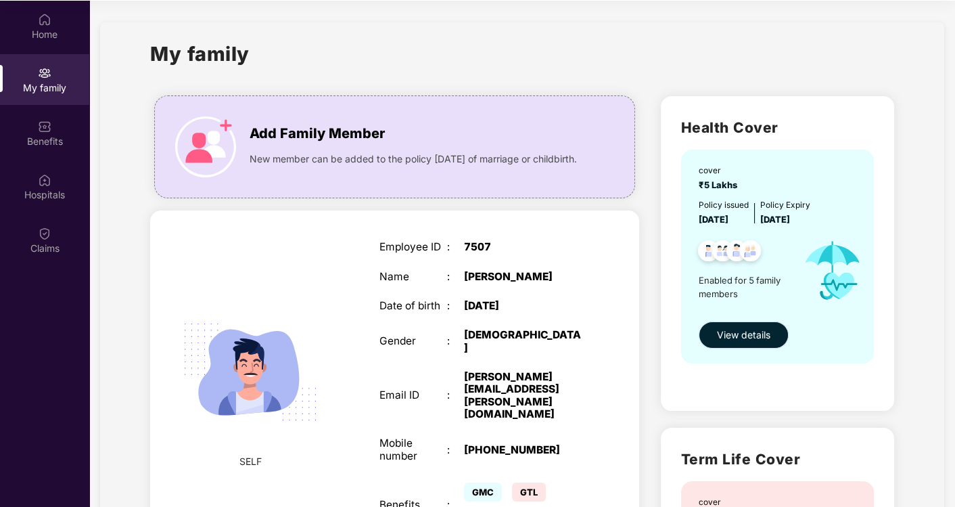
click at [766, 338] on span "View details" at bounding box center [743, 334] width 53 height 15
